Goal: Check status: Check status

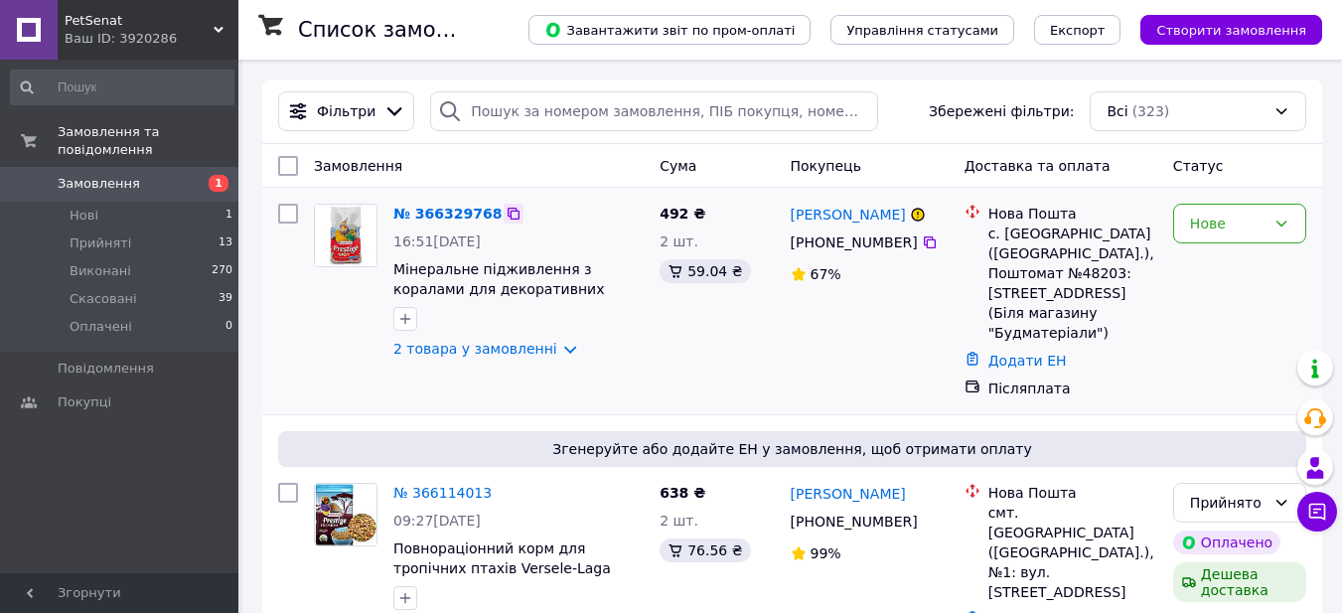
click at [508, 212] on icon at bounding box center [514, 214] width 12 height 12
click at [1269, 219] on div "Нове" at bounding box center [1239, 224] width 133 height 40
click at [1213, 275] on li "Прийнято" at bounding box center [1239, 267] width 131 height 36
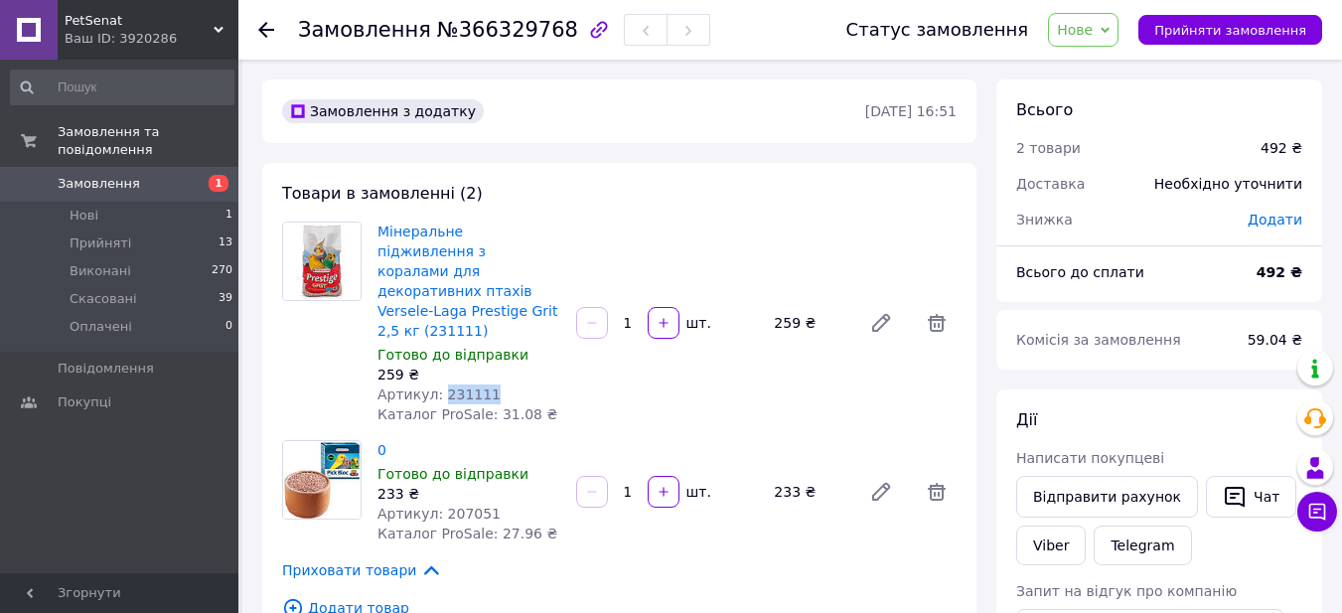
drag, startPoint x: 501, startPoint y: 356, endPoint x: 439, endPoint y: 358, distance: 61.6
click at [439, 384] on div "Артикул: 231111" at bounding box center [468, 394] width 183 height 20
copy span "231111"
drag, startPoint x: 487, startPoint y: 467, endPoint x: 438, endPoint y: 471, distance: 48.8
click at [438, 504] on div "Артикул: 207051" at bounding box center [468, 514] width 183 height 20
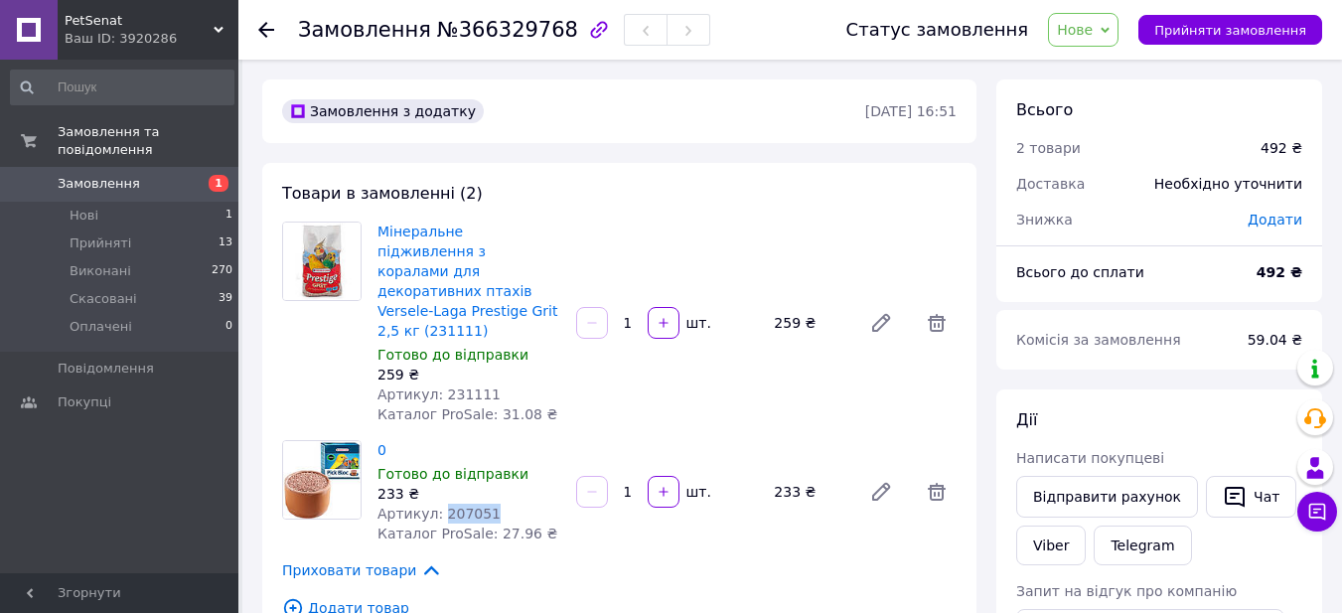
copy span "207051"
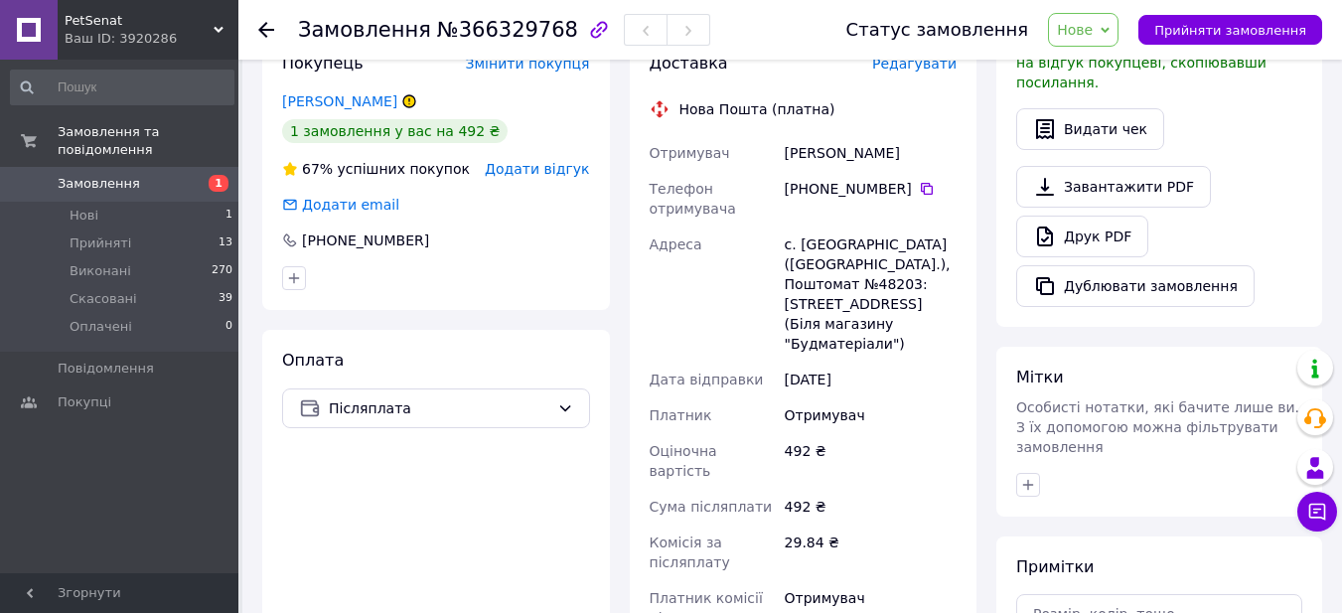
scroll to position [596, 0]
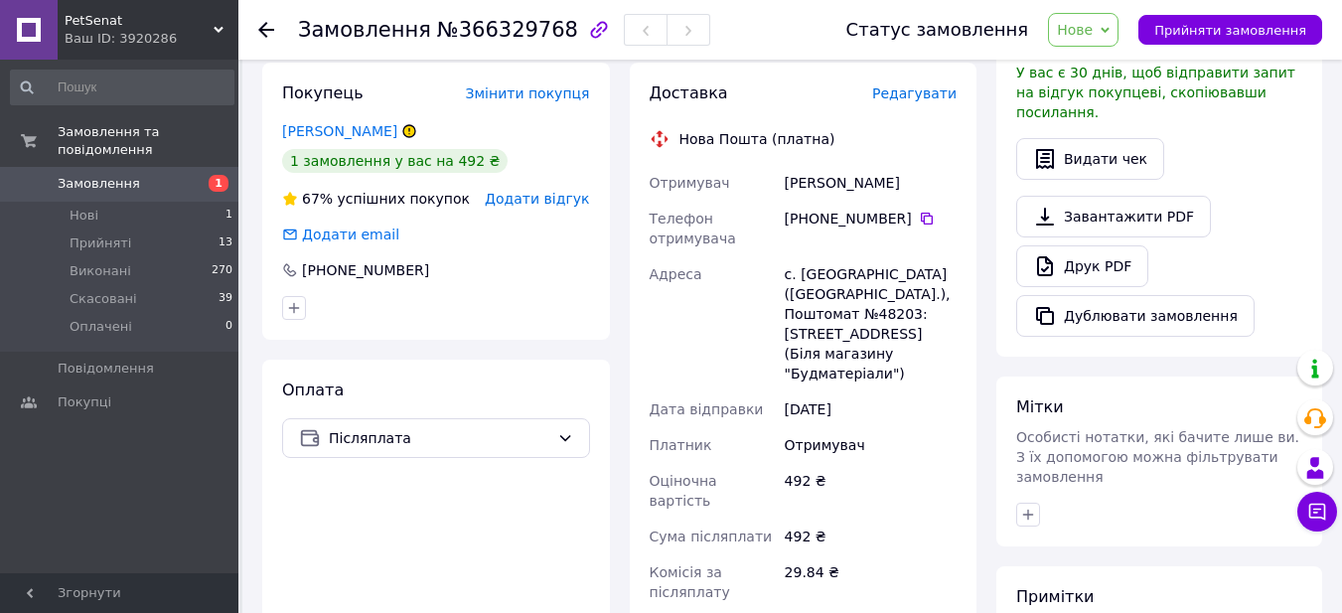
drag, startPoint x: 901, startPoint y: 178, endPoint x: 809, endPoint y: 184, distance: 92.6
click at [809, 209] on div "[PHONE_NUMBER]" at bounding box center [871, 219] width 172 height 20
copy div "0 95 051 59 61"
drag, startPoint x: 886, startPoint y: 146, endPoint x: 778, endPoint y: 130, distance: 109.4
click at [783, 165] on div "[PERSON_NAME]" at bounding box center [871, 183] width 180 height 36
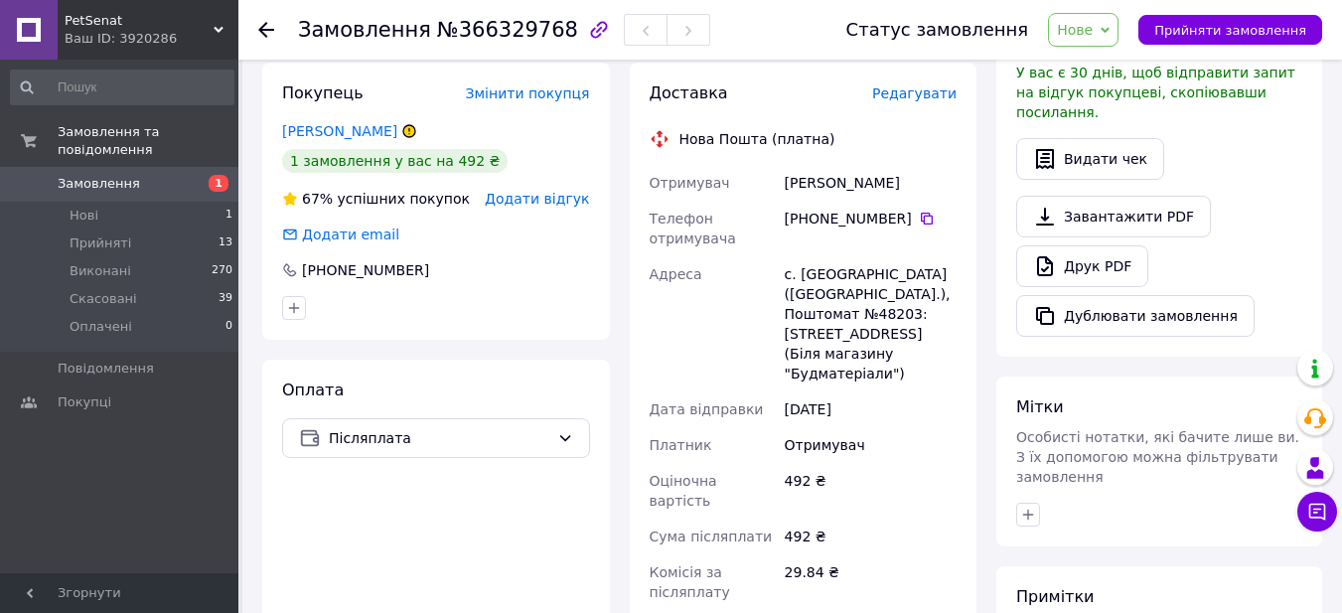
copy div "[PERSON_NAME]"
drag, startPoint x: 774, startPoint y: 233, endPoint x: 944, endPoint y: 250, distance: 170.7
click at [944, 250] on div "Отримувач [PERSON_NAME] Телефон отримувача [PHONE_NUMBER]   Адреса с. [GEOGRAPH…" at bounding box center [804, 415] width 316 height 501
copy div "Адреса с. [GEOGRAPHIC_DATA] ([GEOGRAPHIC_DATA].), Поштомат №48203"
